Goal: Task Accomplishment & Management: Manage account settings

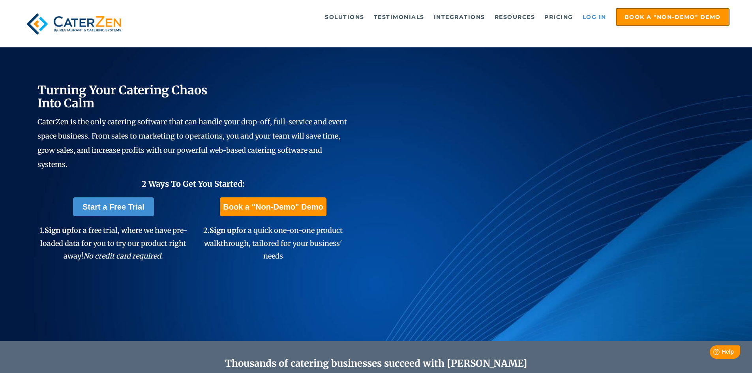
click at [595, 16] on link "Log in" at bounding box center [595, 17] width 32 height 16
click at [599, 18] on link "Log in" at bounding box center [595, 17] width 32 height 16
click at [591, 14] on link "Log in" at bounding box center [595, 17] width 32 height 16
